Goal: Task Accomplishment & Management: Use online tool/utility

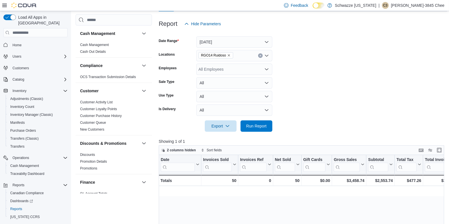
scroll to position [0, 500]
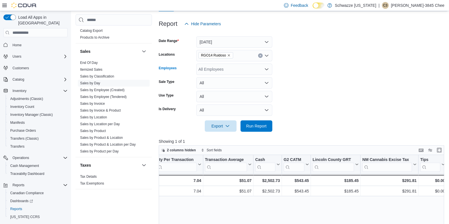
click at [219, 69] on div "All Employees" at bounding box center [234, 69] width 76 height 11
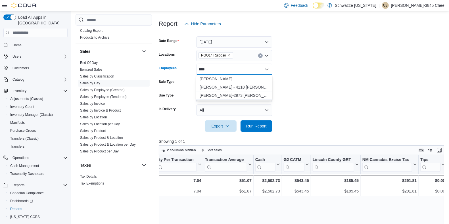
type input "****"
click at [231, 90] on button "[PERSON_NAME] - 4118 [PERSON_NAME]" at bounding box center [234, 87] width 76 height 8
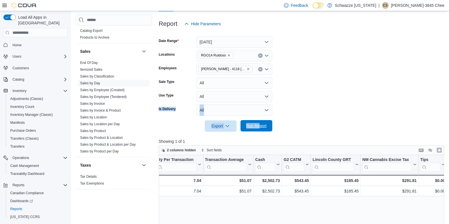
drag, startPoint x: 298, startPoint y: 100, endPoint x: 259, endPoint y: 128, distance: 48.2
click at [259, 128] on form "Date Range [DATE] Locations RGO14 Ruidoso Employees [PERSON_NAME] - 4118 [PERSO…" at bounding box center [303, 81] width 289 height 102
click at [259, 128] on span "Run Report" at bounding box center [256, 126] width 20 height 6
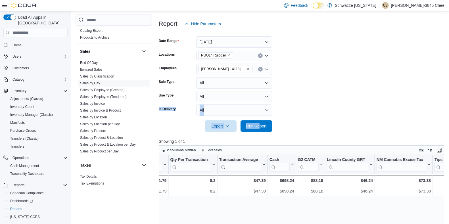
scroll to position [0, 488]
click at [261, 70] on icon "Clear input" at bounding box center [260, 69] width 1 height 1
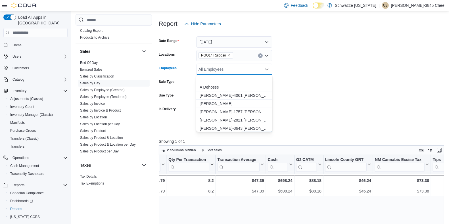
click at [242, 72] on div "All Employees" at bounding box center [234, 69] width 76 height 11
type input "***"
click at [229, 88] on span "[PERSON_NAME]-3845 Chee" at bounding box center [234, 87] width 69 height 6
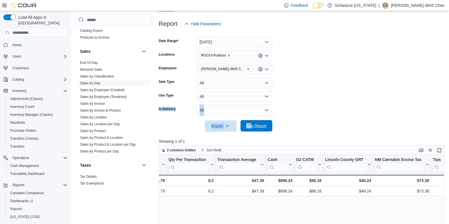
drag, startPoint x: 314, startPoint y: 89, endPoint x: 252, endPoint y: 123, distance: 70.6
click at [252, 123] on form "Date Range [DATE] Locations RGO14 Ruidoso Employees [PERSON_NAME]-3845 Chee Sal…" at bounding box center [303, 81] width 289 height 102
click at [252, 123] on span "Run Report" at bounding box center [256, 125] width 25 height 11
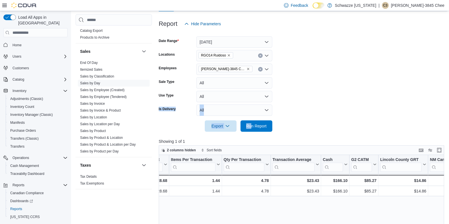
scroll to position [0, 434]
click at [261, 68] on button "Clear input" at bounding box center [260, 69] width 5 height 5
click at [295, 102] on form "Date Range [DATE] Locations RGO14 Ruidoso Employees All Employees Sale Type All…" at bounding box center [303, 81] width 289 height 102
click at [262, 126] on span "Run Report" at bounding box center [256, 126] width 20 height 6
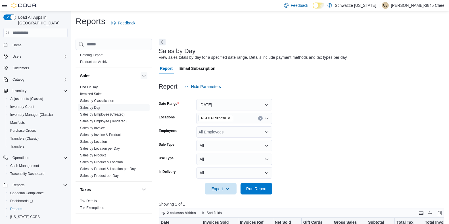
click at [141, 76] on button "button" at bounding box center [144, 75] width 7 height 7
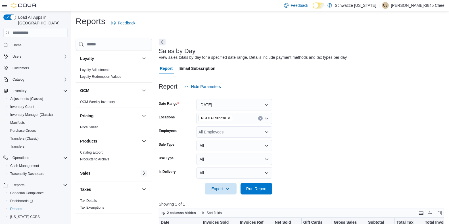
scroll to position [281, 0]
click at [163, 43] on button "Next" at bounding box center [162, 41] width 7 height 7
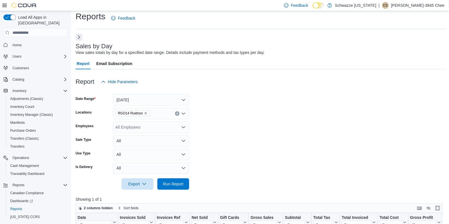
scroll to position [0, 0]
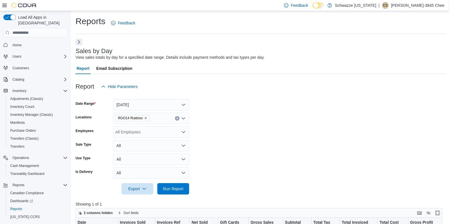
click at [76, 39] on button "Next" at bounding box center [79, 42] width 7 height 7
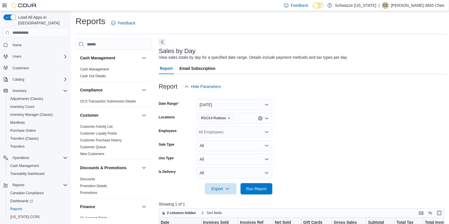
click at [159, 39] on button "Next" at bounding box center [162, 42] width 7 height 7
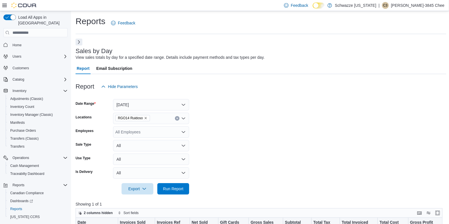
click at [381, 186] on form "Date Range [DATE] Locations RGO14 Ruidoso Employees All Employees Sale Type All…" at bounding box center [261, 143] width 371 height 102
click at [179, 187] on span "Run Report" at bounding box center [173, 189] width 20 height 6
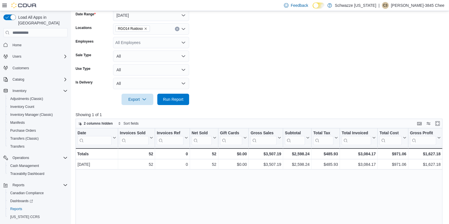
scroll to position [90, 0]
